Goal: Information Seeking & Learning: Learn about a topic

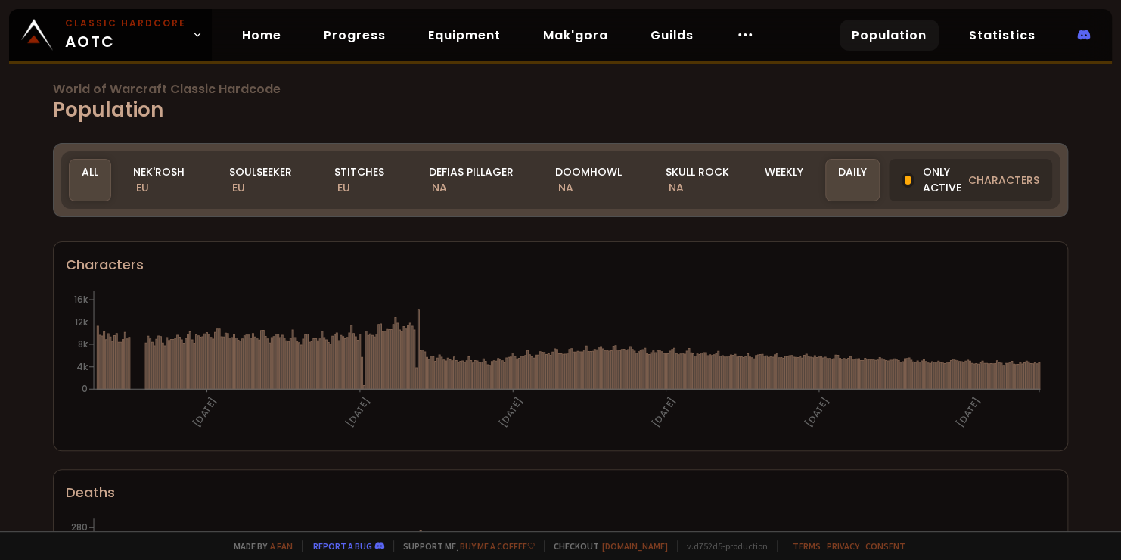
click at [471, 185] on div "Defias Pillager NA" at bounding box center [474, 180] width 117 height 42
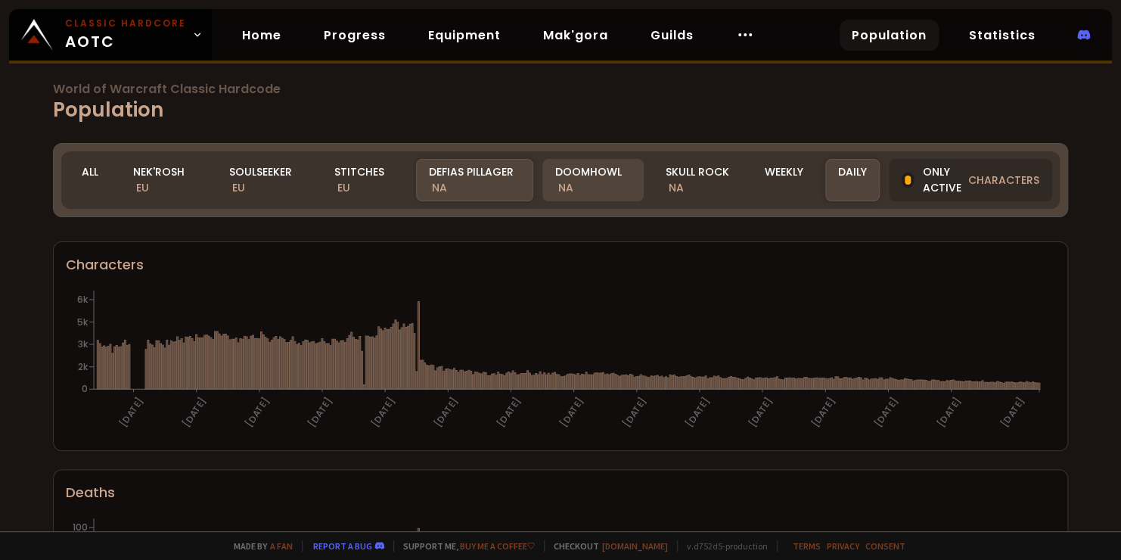
click at [590, 182] on div "Doomhowl NA" at bounding box center [592, 180] width 101 height 42
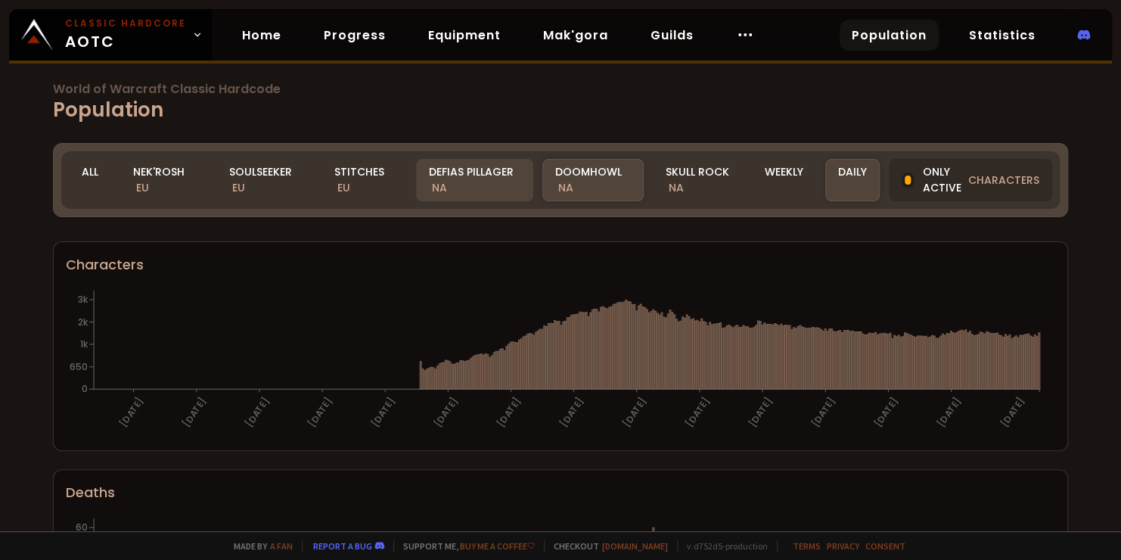
click at [480, 182] on div "Defias Pillager NA" at bounding box center [474, 180] width 117 height 42
